Goal: Information Seeking & Learning: Learn about a topic

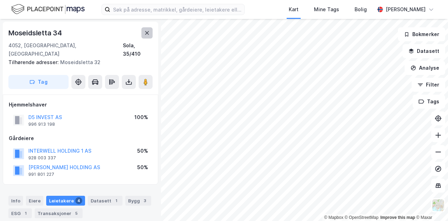
click at [147, 32] on icon at bounding box center [147, 33] width 6 height 6
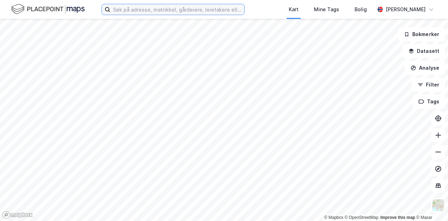
click at [153, 13] on input at bounding box center [177, 9] width 134 height 11
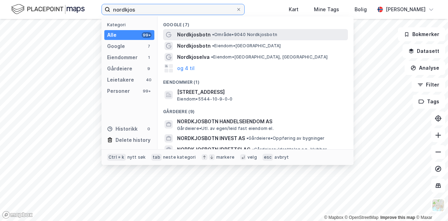
type input "nordkjos"
click at [191, 36] on span "Nordkjosbotn" at bounding box center [194, 34] width 34 height 8
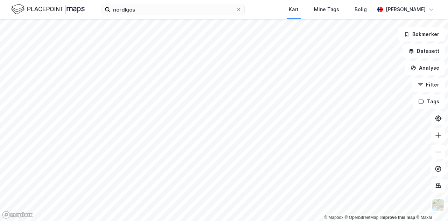
click at [190, 221] on html "nordkjos Kart Mine Tags Bolig [PERSON_NAME] © Mapbox © OpenStreetMap Improve th…" at bounding box center [224, 110] width 448 height 221
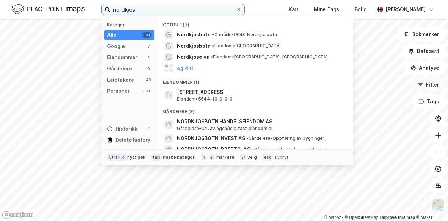
click at [394, 75] on div "nordkjos Kategori Alle 99+ Google 7 Eiendommer 1 Gårdeiere 9 Leietakere 40 Pers…" at bounding box center [224, 110] width 448 height 221
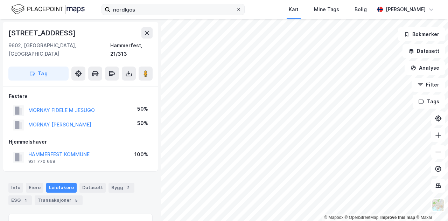
click at [242, 9] on span at bounding box center [239, 10] width 6 height 6
click at [236, 9] on input "nordkjos" at bounding box center [173, 9] width 126 height 11
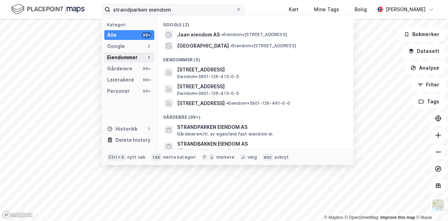
click at [117, 58] on div "Eiendommer" at bounding box center [122, 57] width 30 height 8
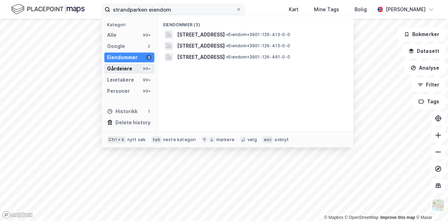
click at [131, 66] on div "Gårdeiere 99+" at bounding box center [129, 69] width 50 height 10
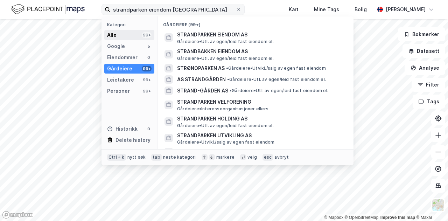
click at [135, 38] on div "Alle 99+" at bounding box center [129, 35] width 50 height 10
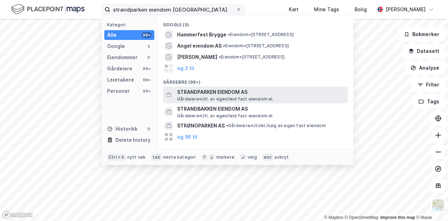
click at [243, 89] on span "STRANDPARKEN EIENDOM AS" at bounding box center [261, 92] width 168 height 8
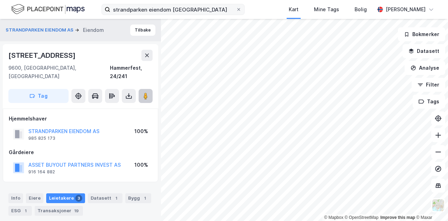
click at [149, 89] on button at bounding box center [146, 96] width 14 height 14
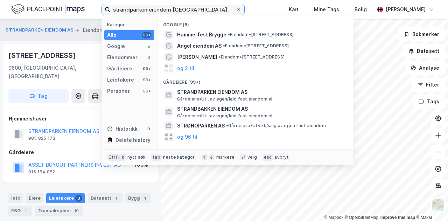
click at [127, 12] on input "strandparken eiendom [GEOGRAPHIC_DATA]" at bounding box center [173, 9] width 126 height 11
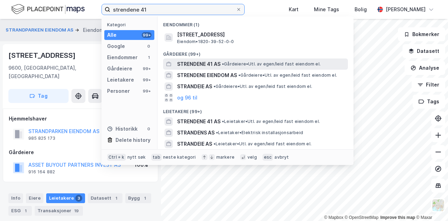
type input "strendene 41"
click at [218, 64] on span "STRENDENE 41 AS" at bounding box center [198, 64] width 43 height 8
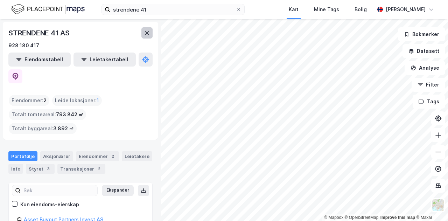
click at [141, 35] on button at bounding box center [146, 32] width 11 height 11
